Goal: Task Accomplishment & Management: Manage account settings

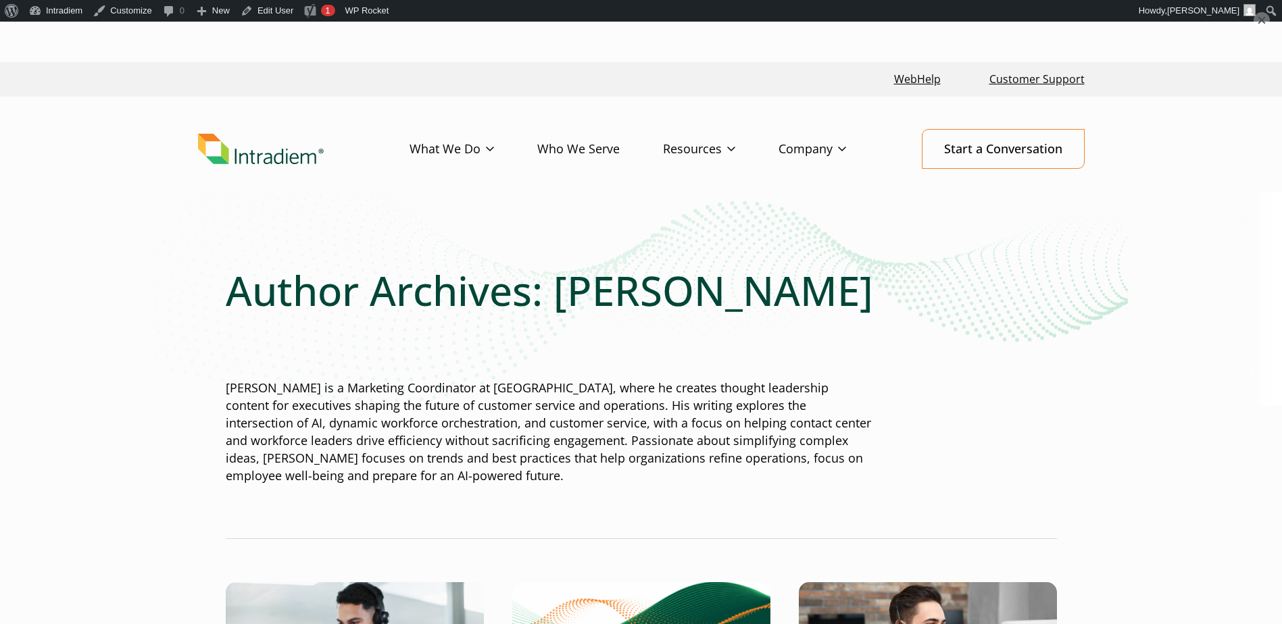
click at [1261, 14] on button "×" at bounding box center [1261, 20] width 16 height 16
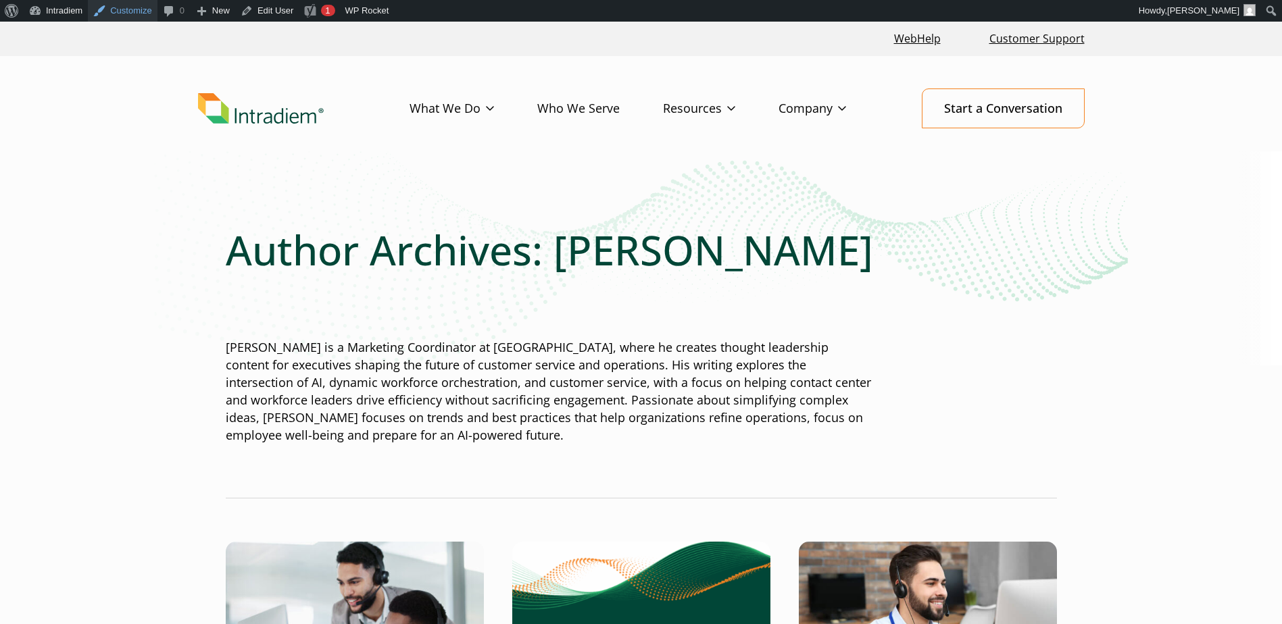
click at [106, 12] on link "Customize" at bounding box center [122, 11] width 69 height 22
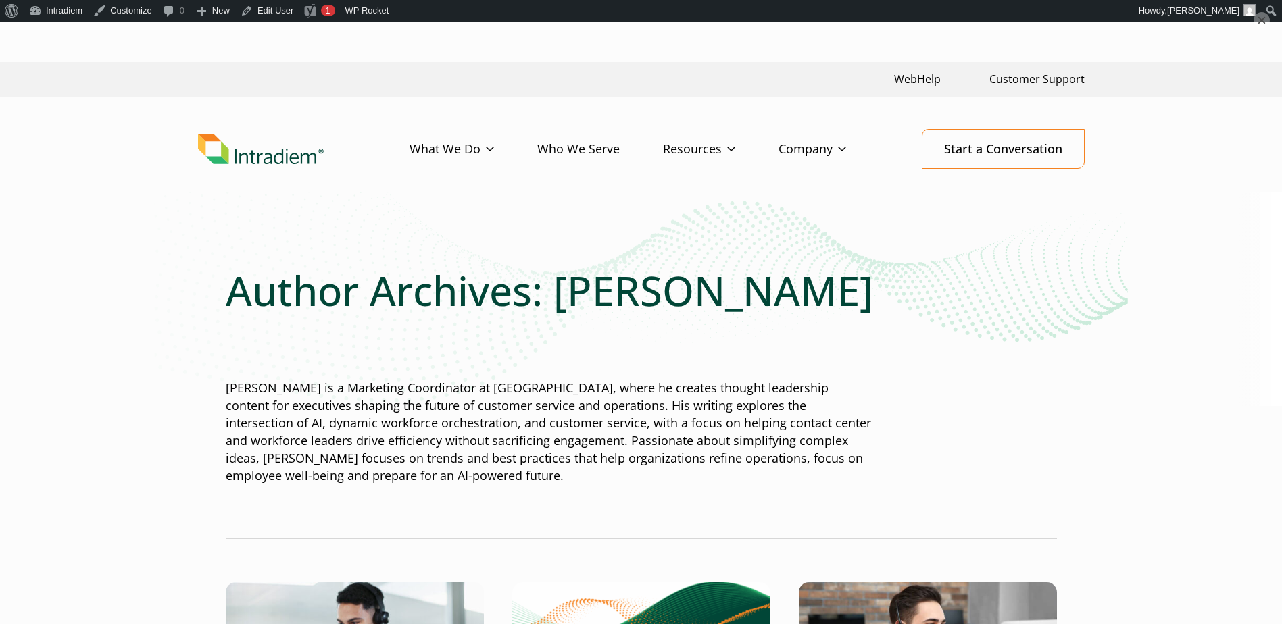
click at [1264, 18] on button "×" at bounding box center [1261, 20] width 16 height 16
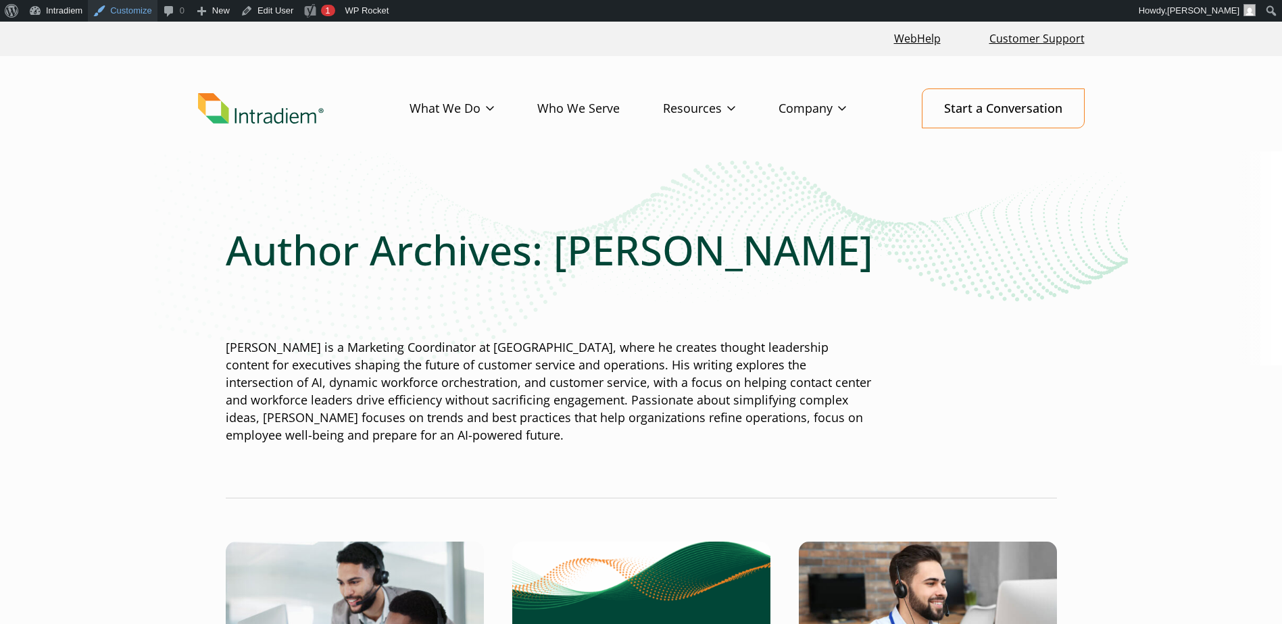
click at [127, 13] on link "Customize" at bounding box center [122, 11] width 69 height 22
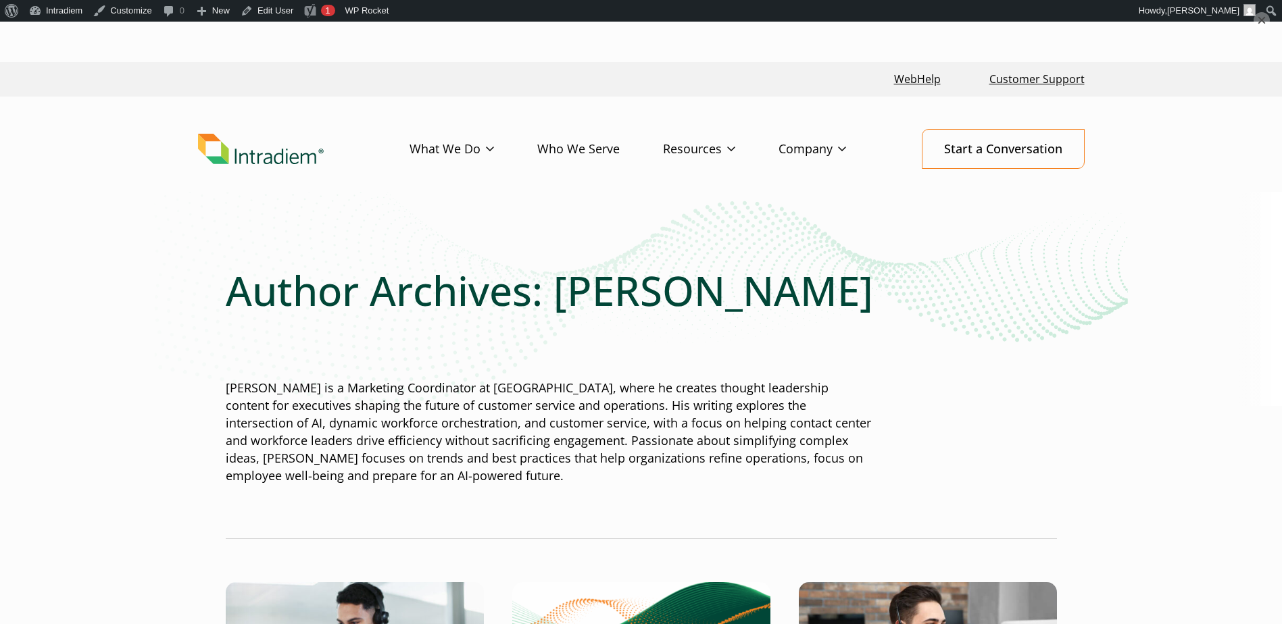
click at [1262, 22] on button "×" at bounding box center [1261, 20] width 16 height 16
